Goal: Task Accomplishment & Management: Complete application form

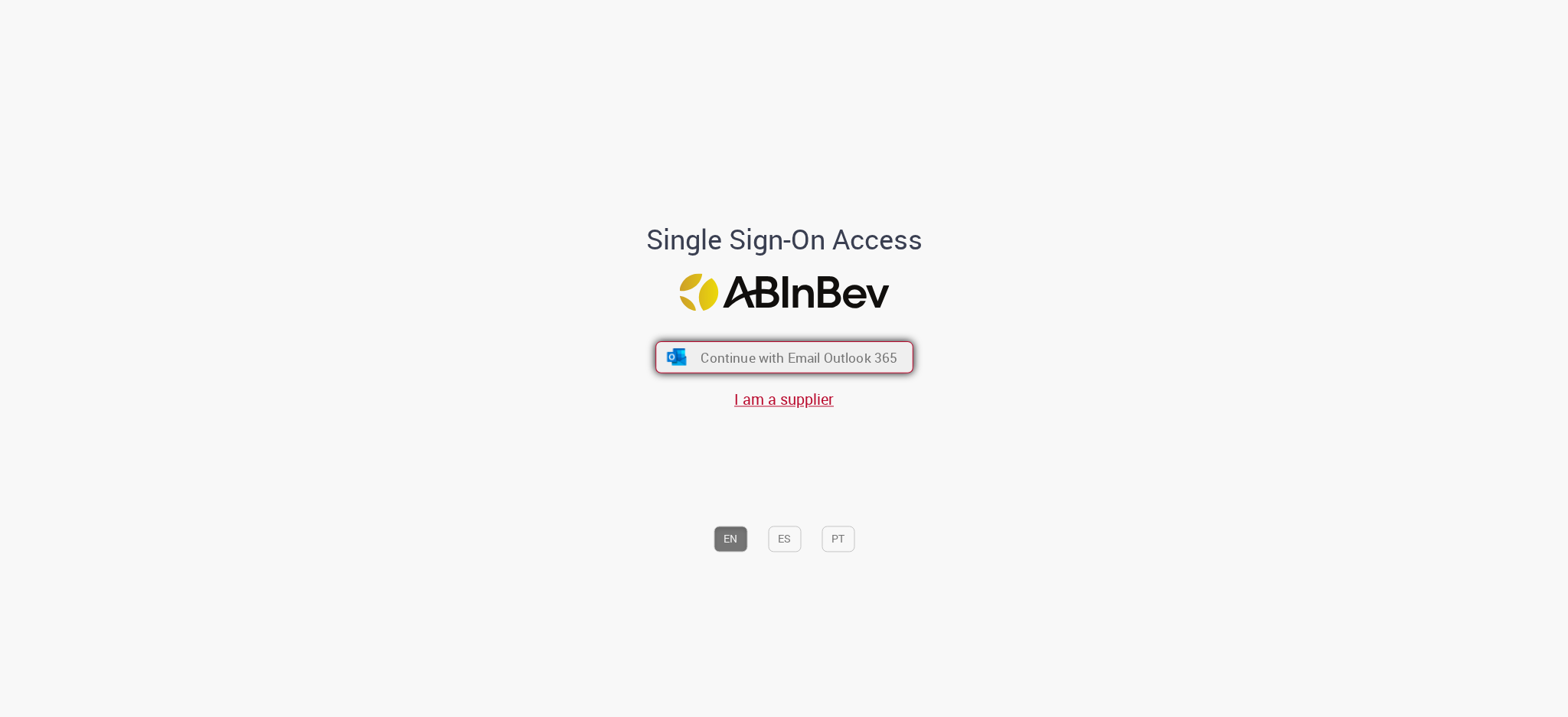
click at [774, 359] on span "Continue with Email Outlook 365" at bounding box center [799, 357] width 197 height 18
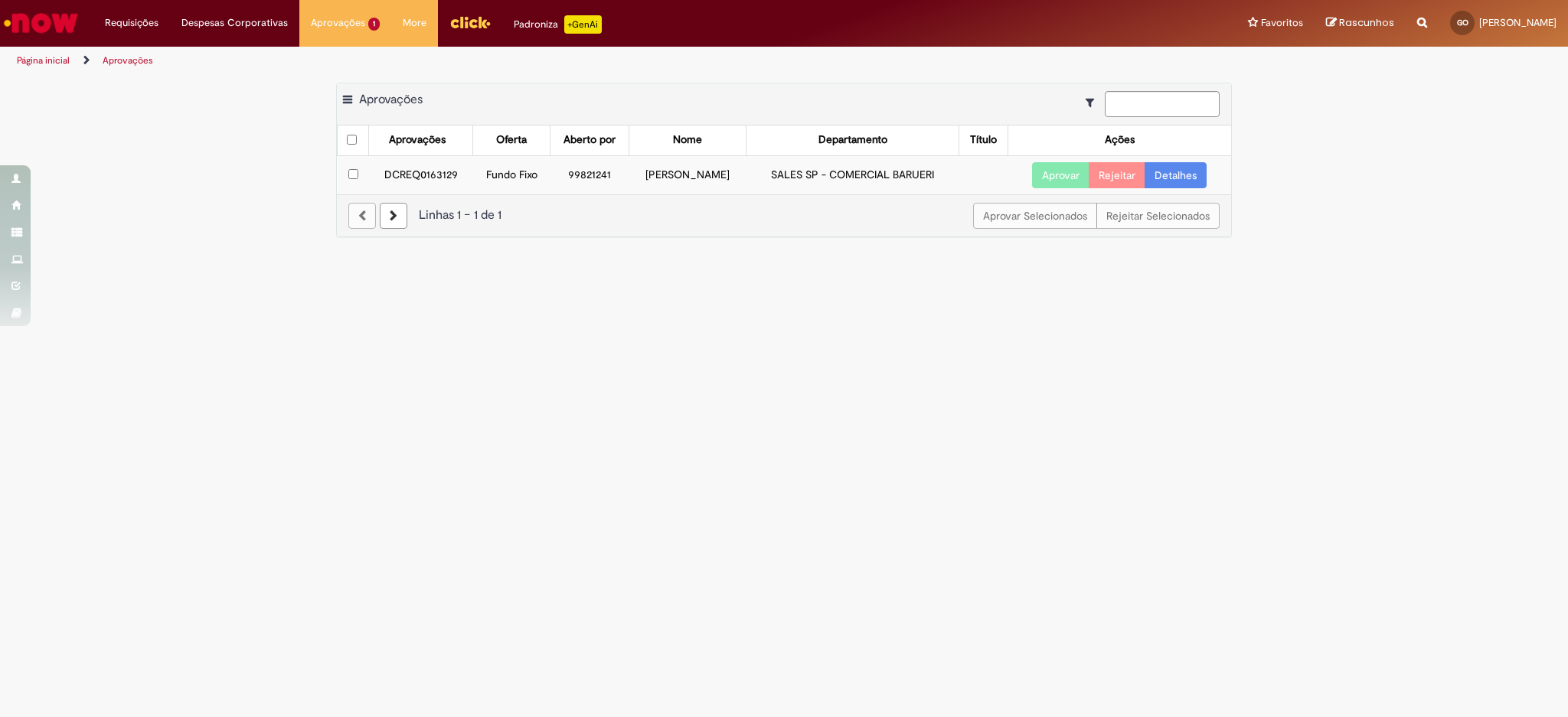
click at [429, 176] on td "DCREQ0163129" at bounding box center [421, 175] width 104 height 39
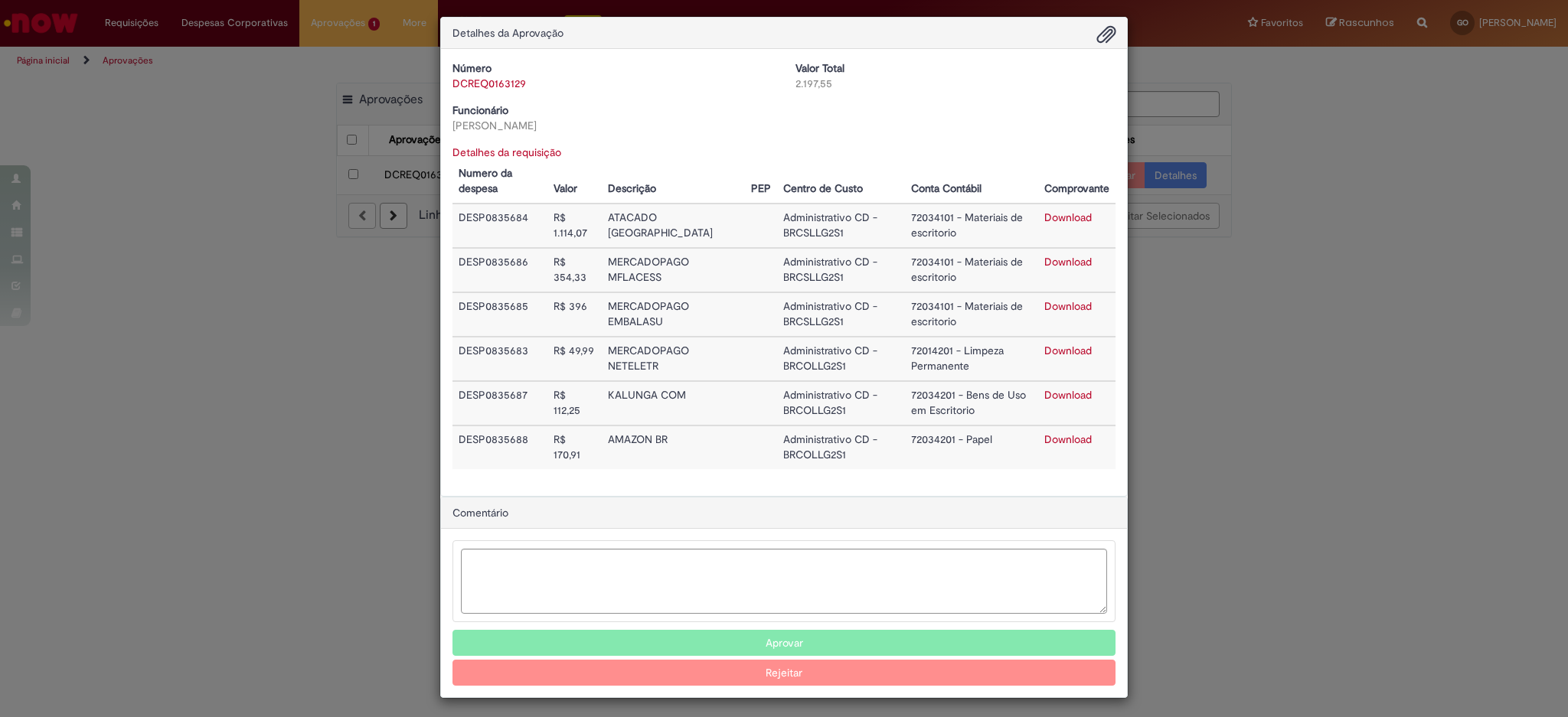
scroll to position [9, 0]
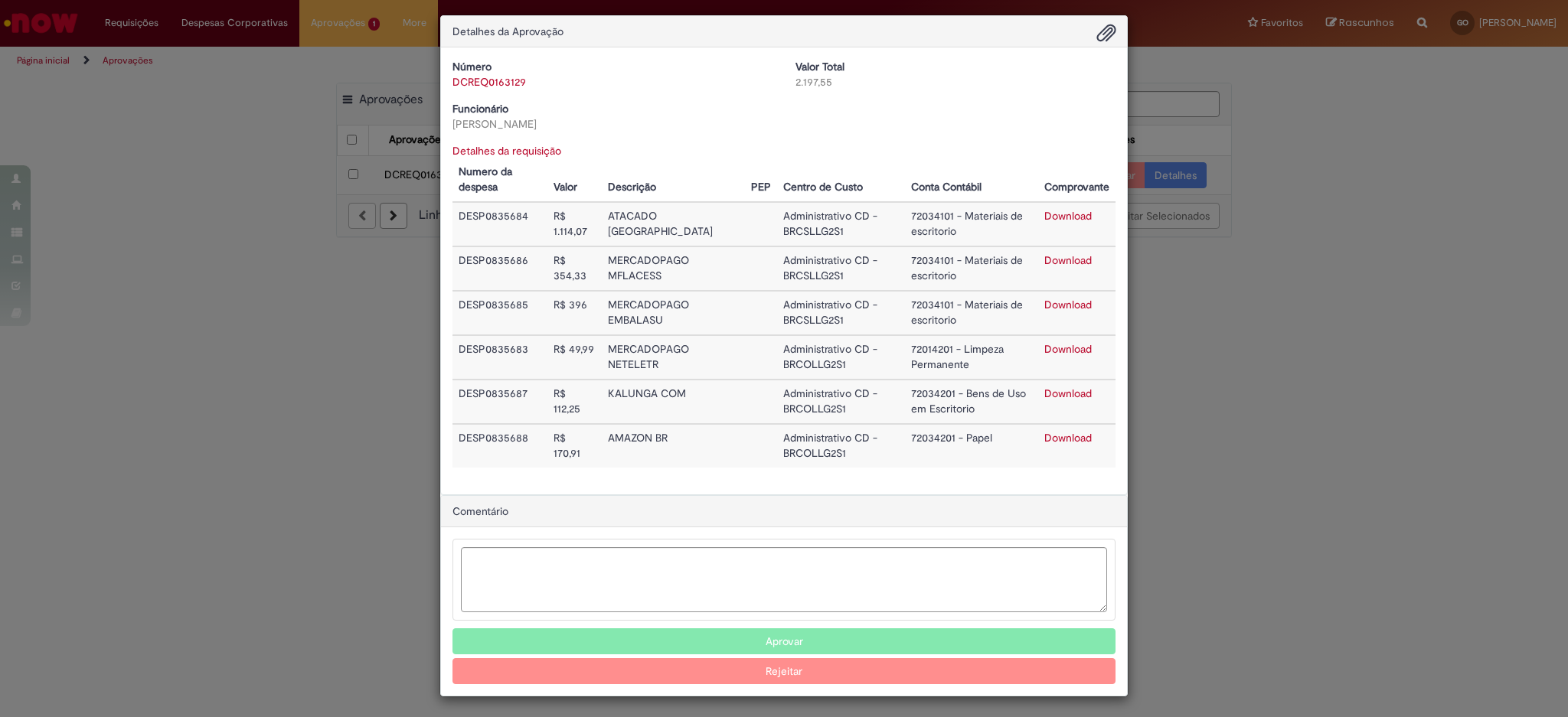
click at [778, 637] on button "Aprovar" at bounding box center [784, 641] width 663 height 26
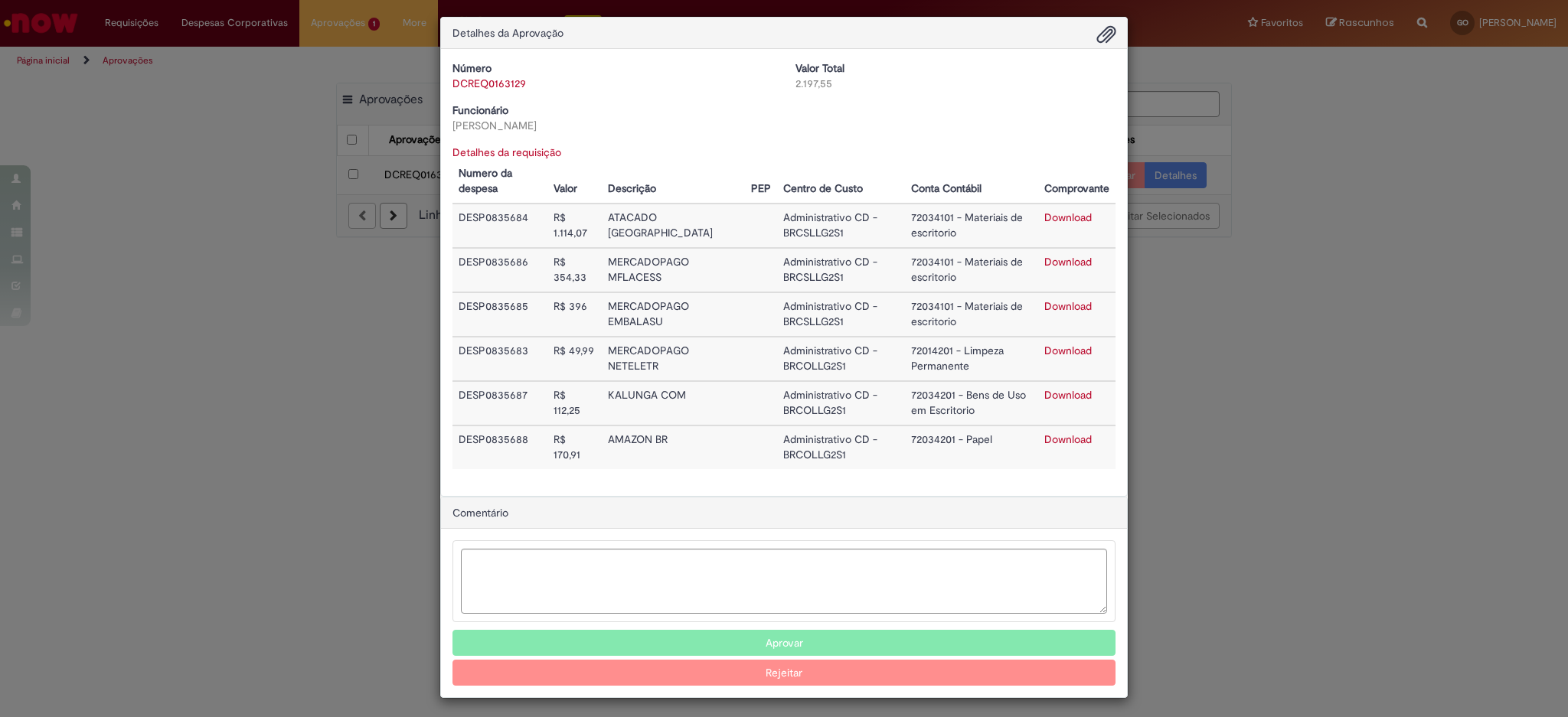
scroll to position [0, 0]
